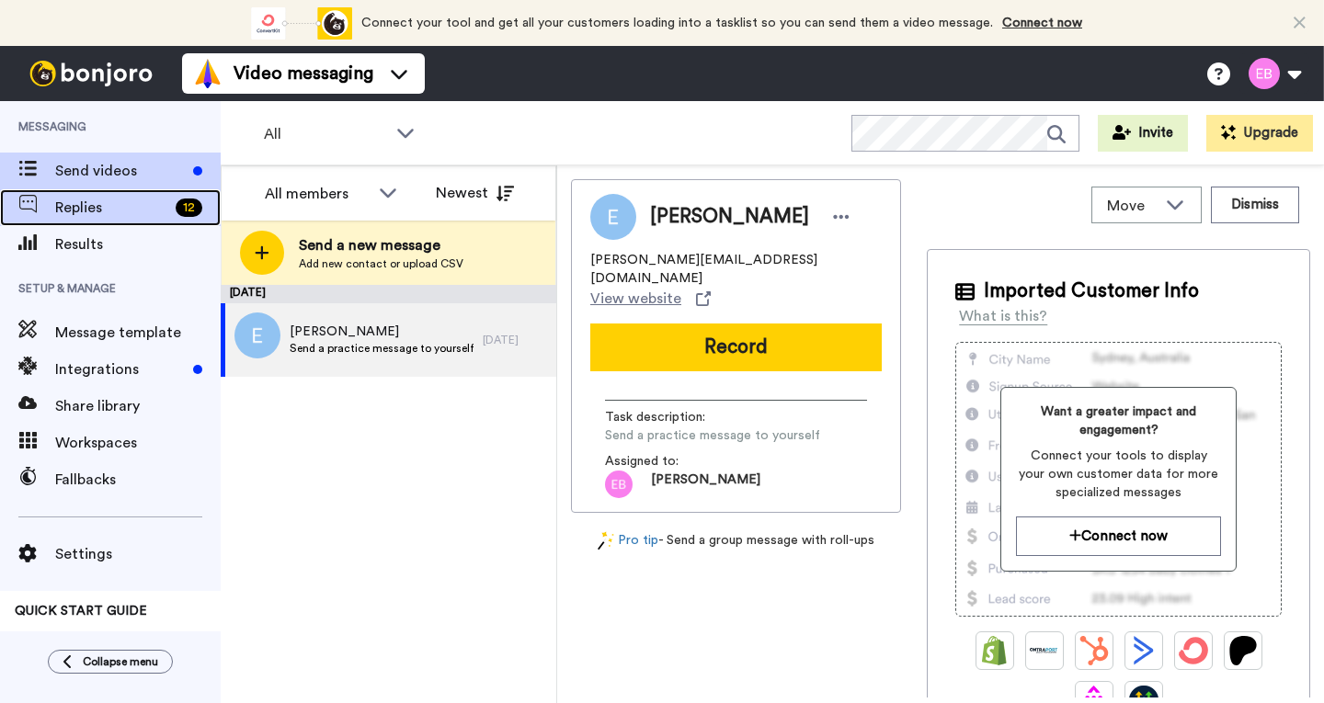
click at [117, 207] on span "Replies" at bounding box center [111, 208] width 113 height 22
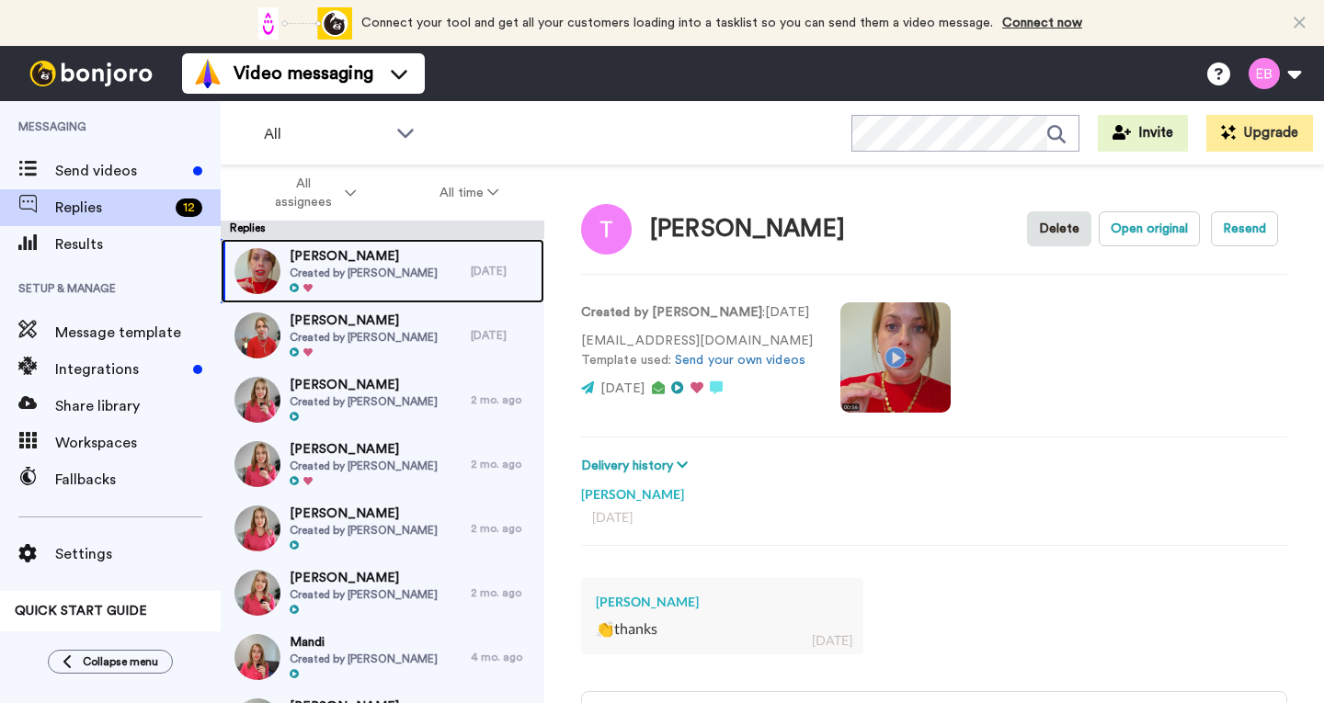
click at [347, 268] on span "Created by [PERSON_NAME]" at bounding box center [364, 273] width 148 height 15
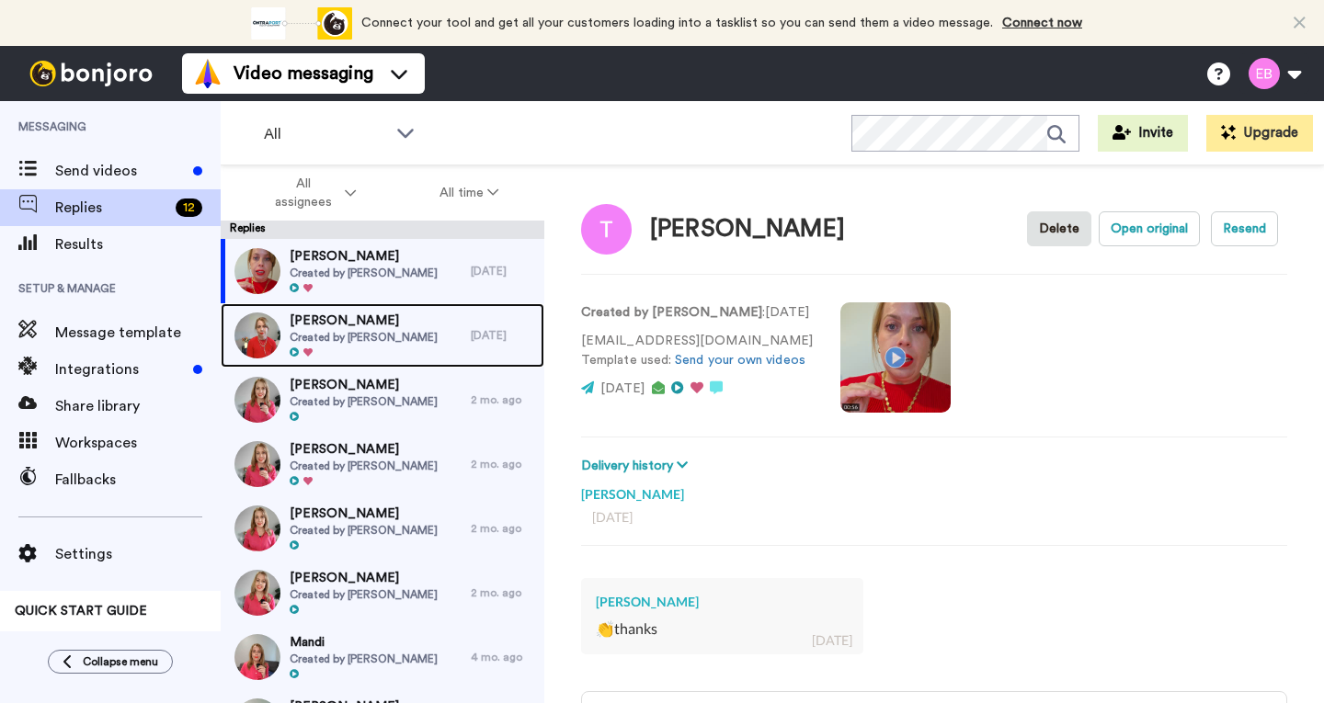
click at [380, 340] on span "Created by Ellen Bathgate" at bounding box center [364, 337] width 148 height 15
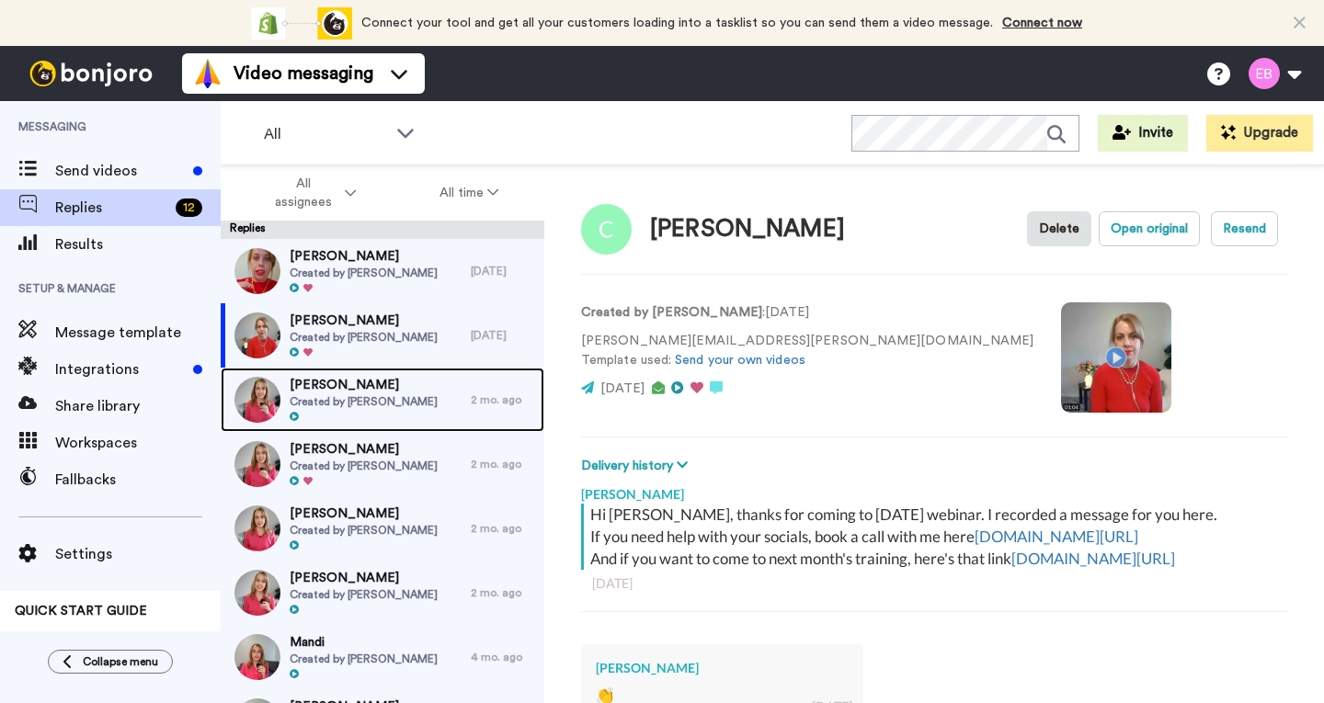
click at [367, 391] on span "Nick" at bounding box center [364, 385] width 148 height 18
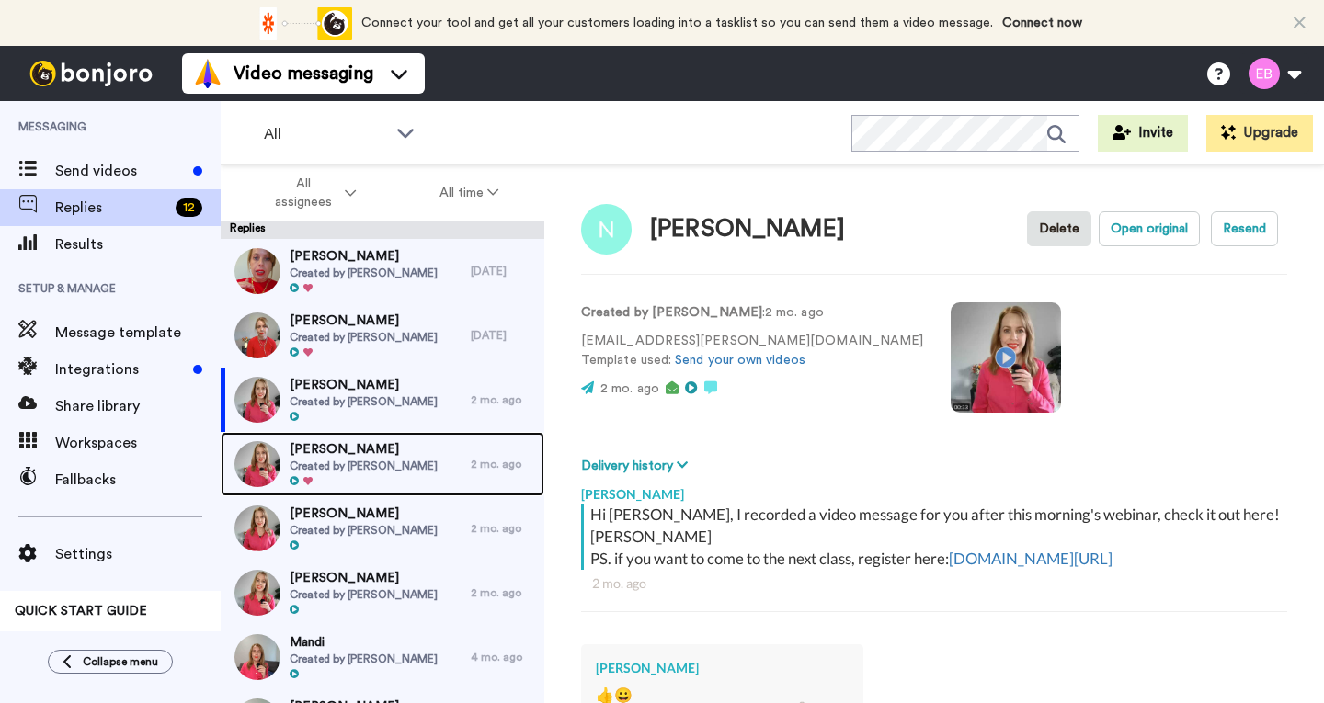
click at [354, 450] on span "Janet" at bounding box center [364, 449] width 148 height 18
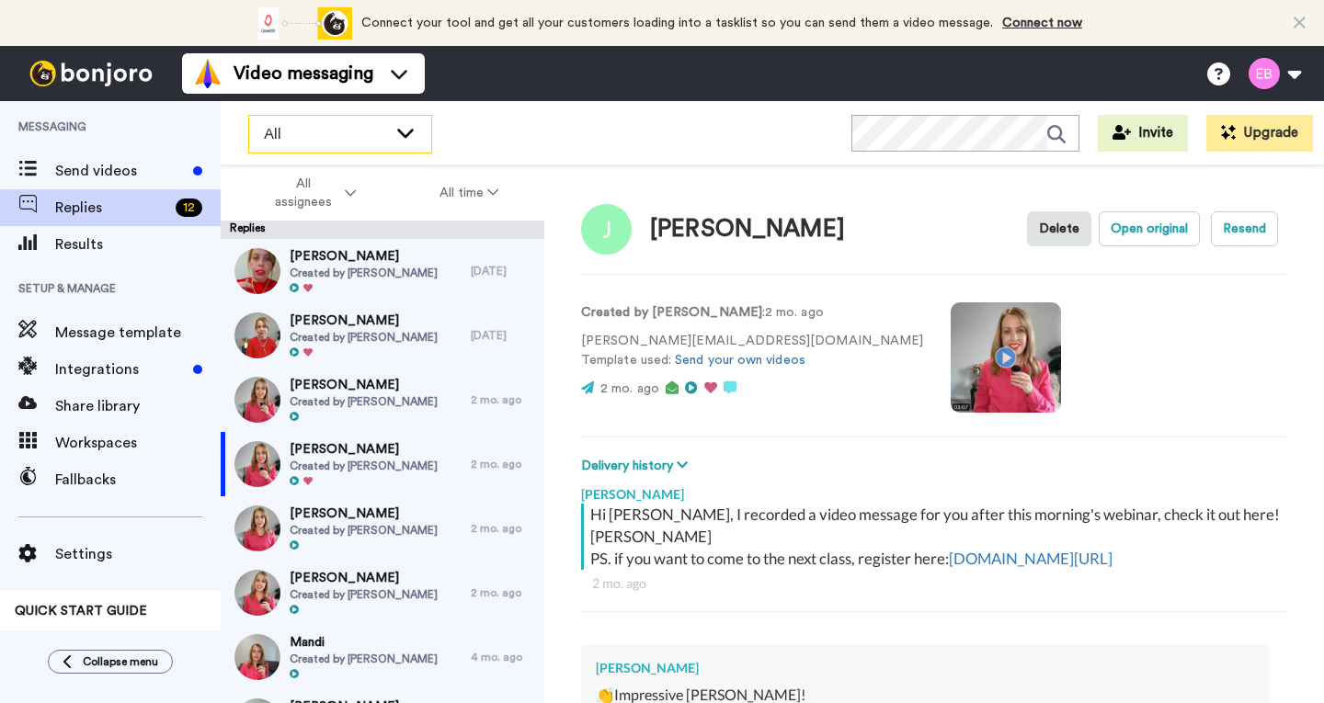
click at [395, 131] on icon at bounding box center [405, 132] width 22 height 18
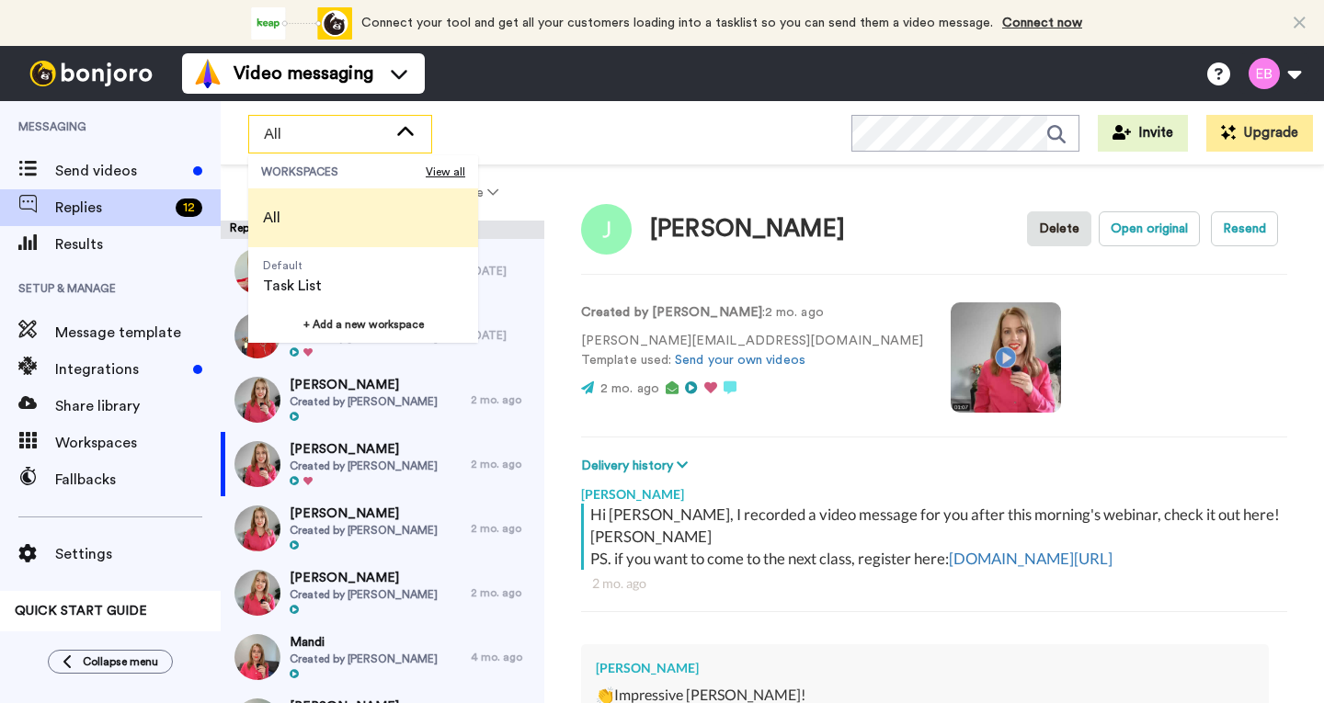
click at [326, 228] on li "All" at bounding box center [363, 217] width 230 height 59
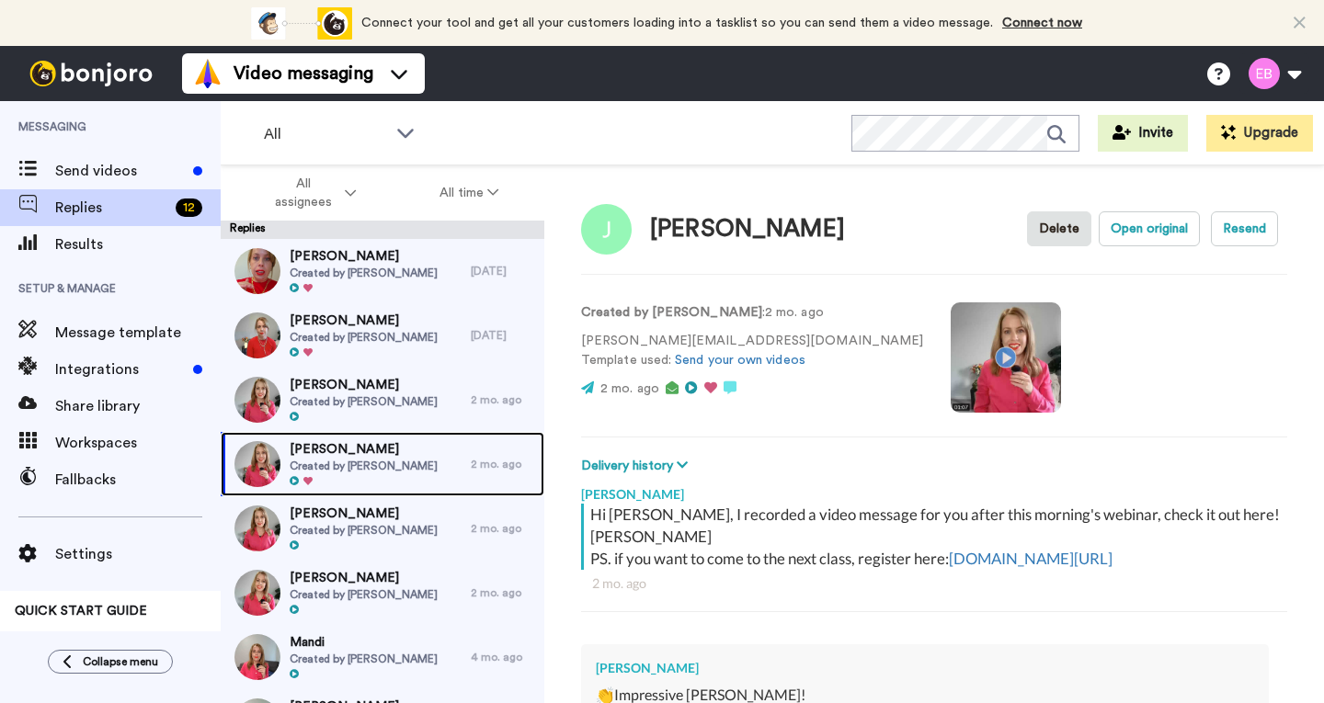
click at [365, 465] on span "Created by [PERSON_NAME]" at bounding box center [364, 466] width 148 height 15
type textarea "x"
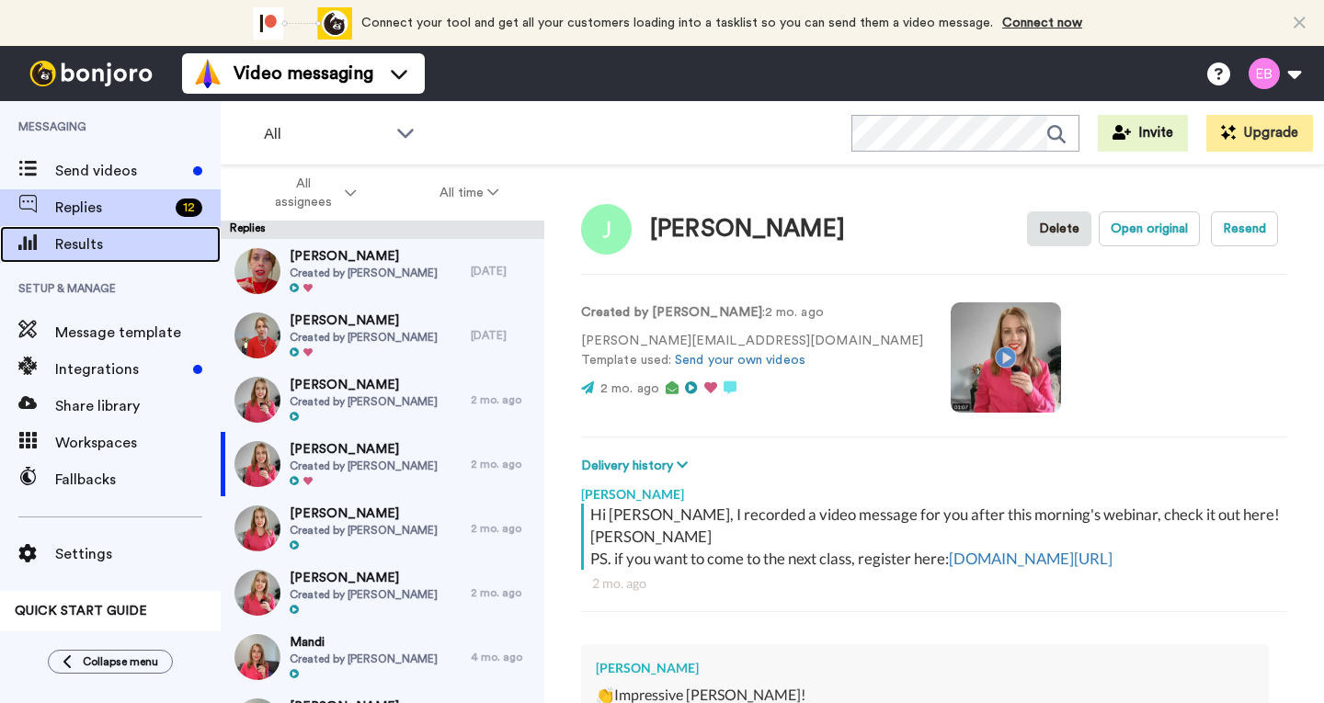
click at [113, 246] on span "Results" at bounding box center [137, 244] width 165 height 22
